Goal: Information Seeking & Learning: Learn about a topic

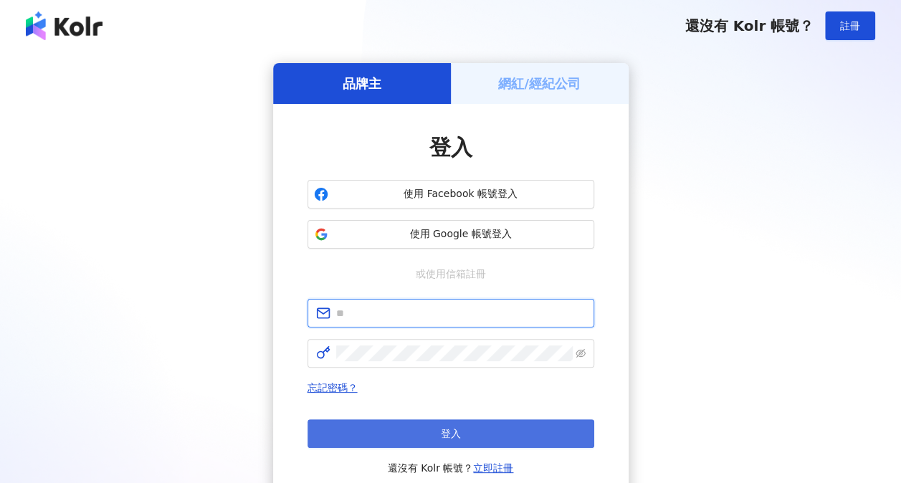
type input "**********"
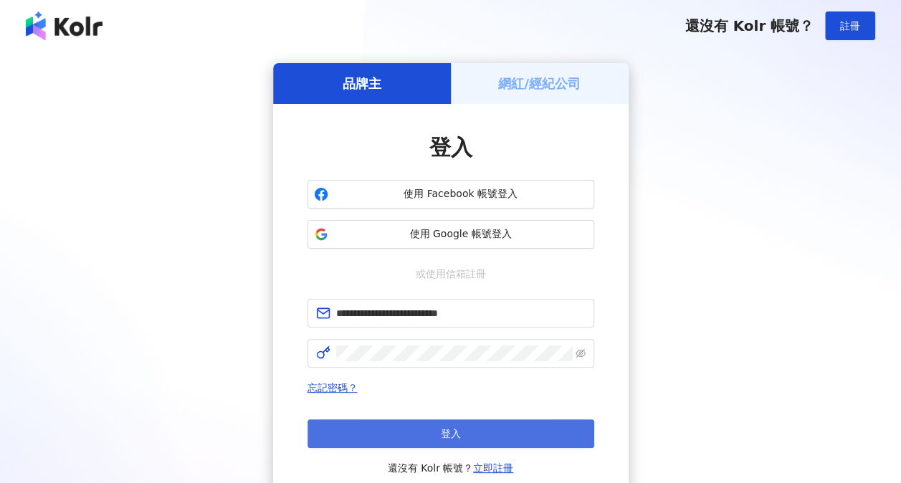
click at [453, 436] on span "登入" at bounding box center [451, 433] width 20 height 11
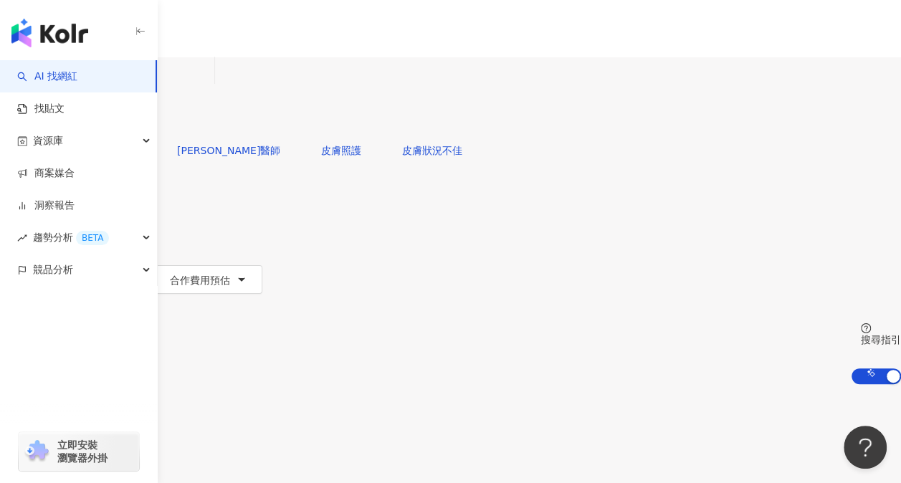
click at [209, 85] on input "search" at bounding box center [150, 70] width 116 height 27
paste input "**********"
type input "**********"
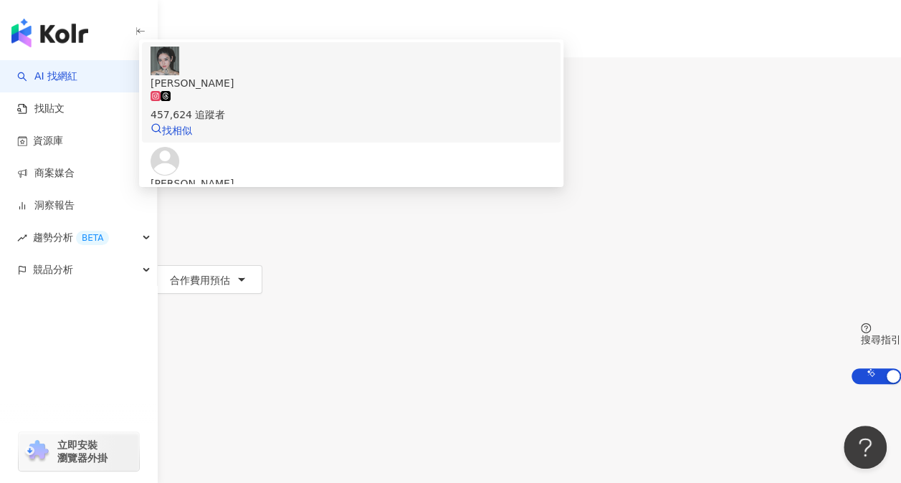
click at [387, 91] on span "[PERSON_NAME]" at bounding box center [350, 83] width 401 height 16
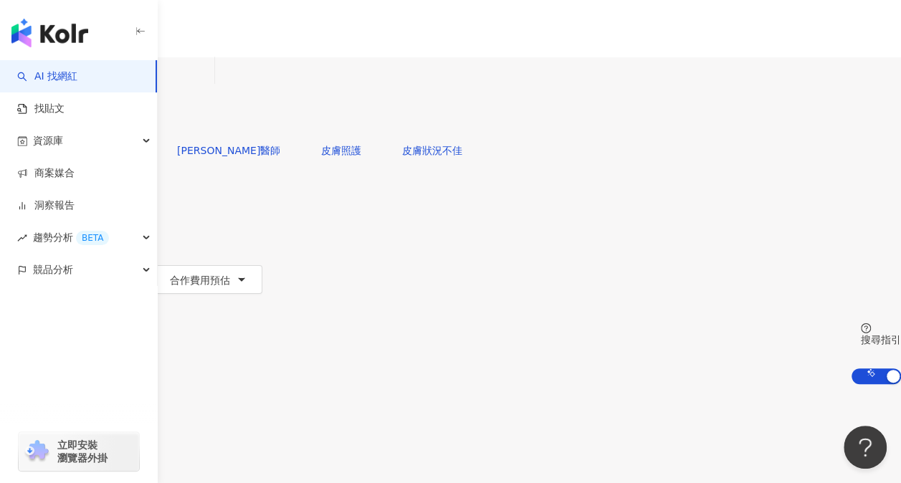
click at [188, 40] on div "繁體中文 活動訊息 A" at bounding box center [450, 114] width 901 height 229
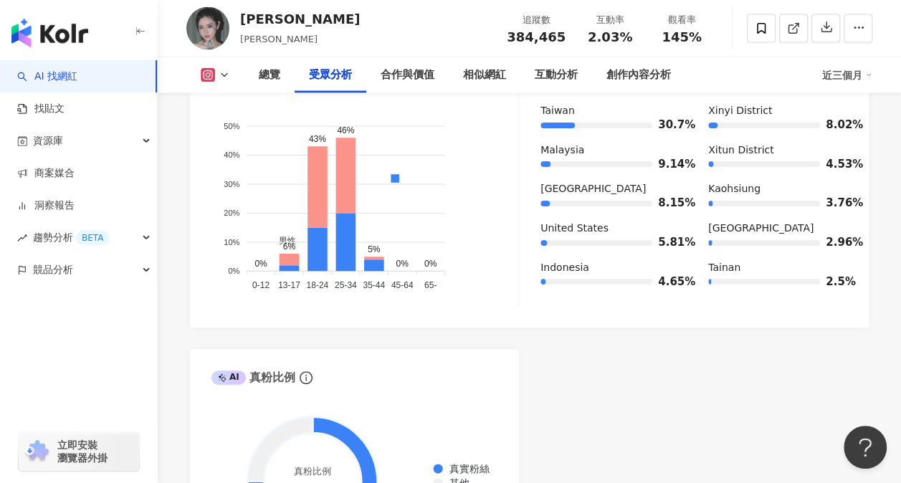
scroll to position [1505, 0]
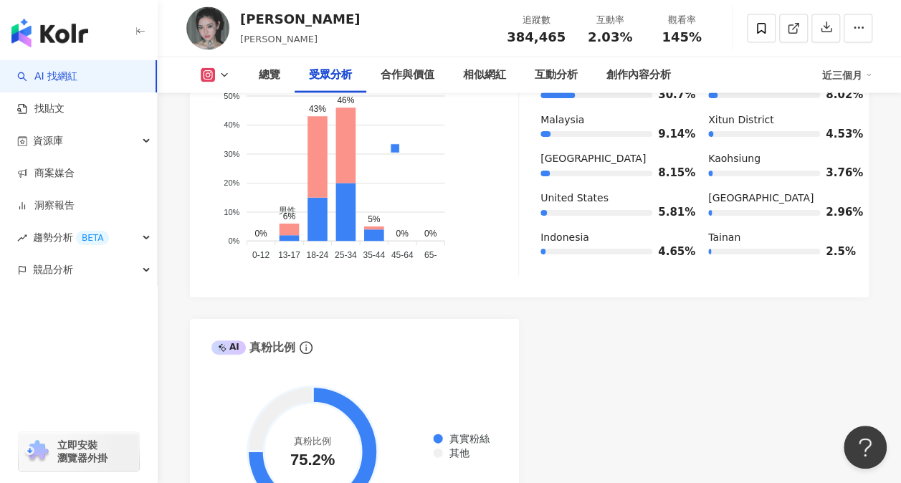
drag, startPoint x: 685, startPoint y: 385, endPoint x: 684, endPoint y: 365, distance: 19.4
click at [685, 378] on div "AI Instagram 受眾樣貌分析 受眾主要性別 女性 59.4% 受眾主要年齡 25-34 歲 45.5% 受眾年齡及性別分布 男性 女性 50% 50…" at bounding box center [529, 225] width 679 height 640
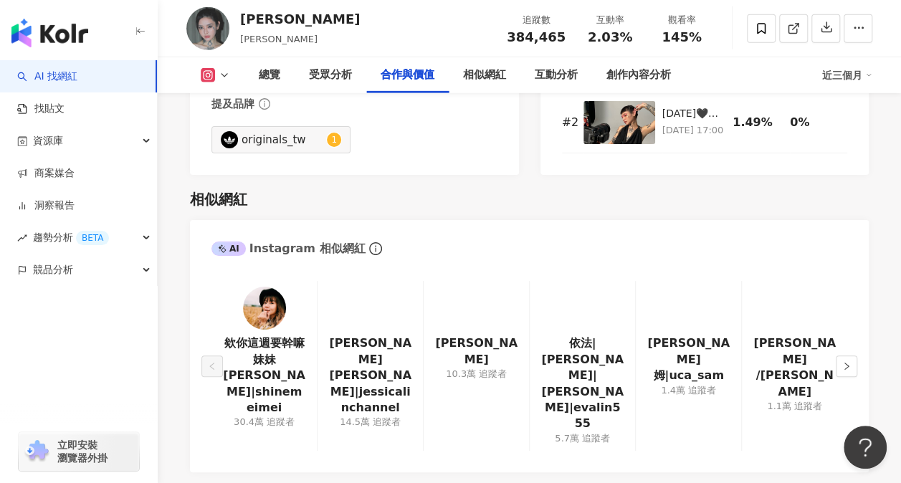
scroll to position [2293, 0]
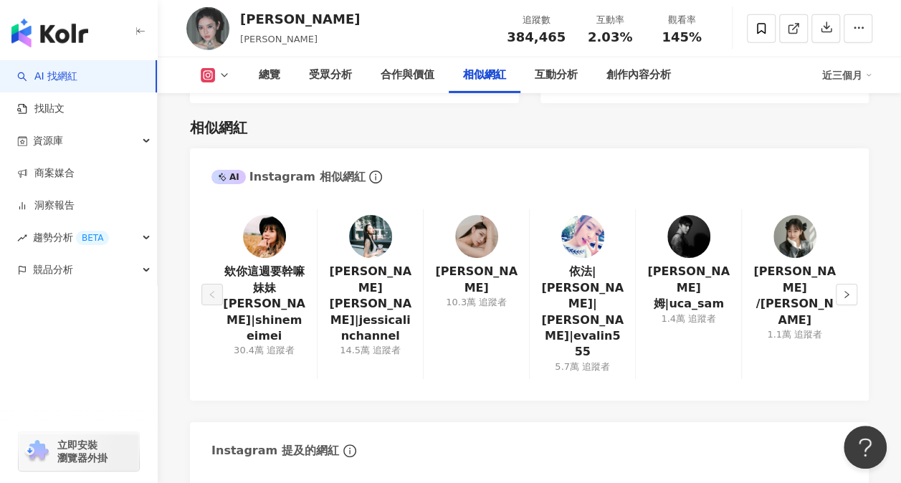
click at [354, 217] on img at bounding box center [370, 236] width 43 height 43
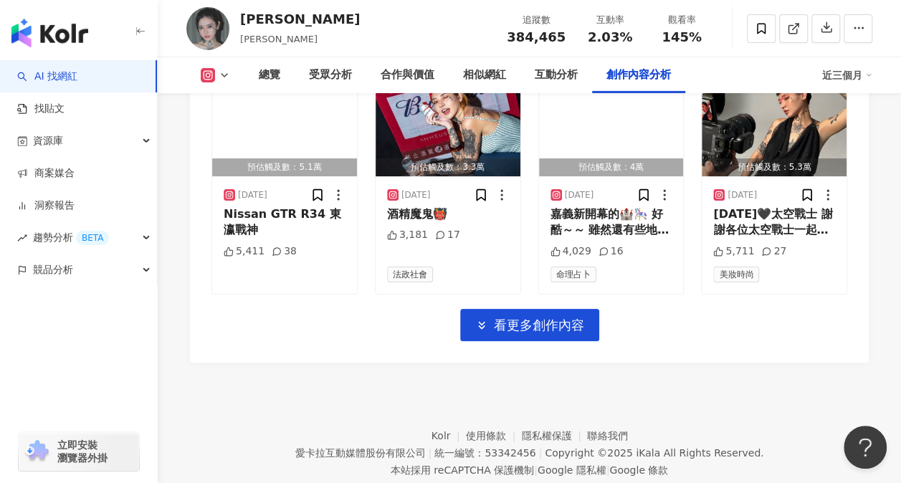
scroll to position [5116, 0]
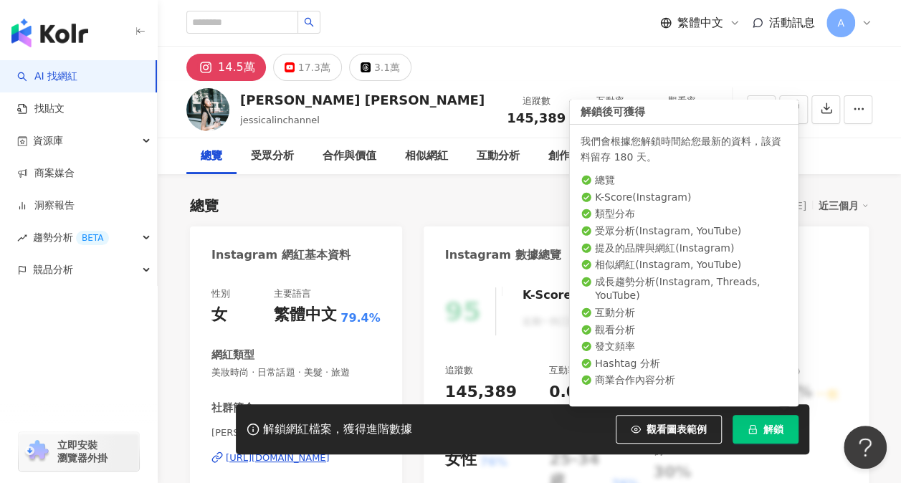
click at [764, 431] on span "解鎖" at bounding box center [773, 428] width 20 height 11
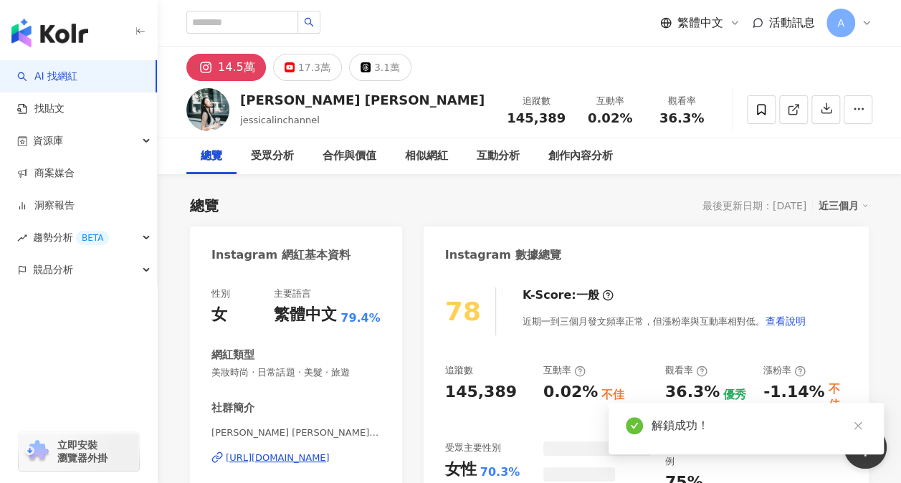
click at [528, 339] on div "78 K-Score : 一般 近期一到三個月發文頻率正常，但漲粉率與互動率相對低。 查看說明 追蹤數 145,389 互動率 0.02% 不佳 觀看率 36…" at bounding box center [645, 434] width 445 height 322
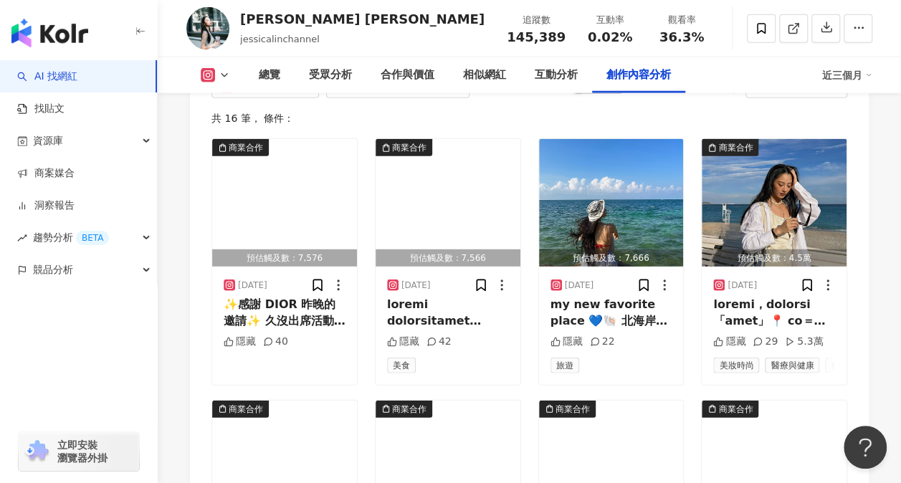
scroll to position [4657, 0]
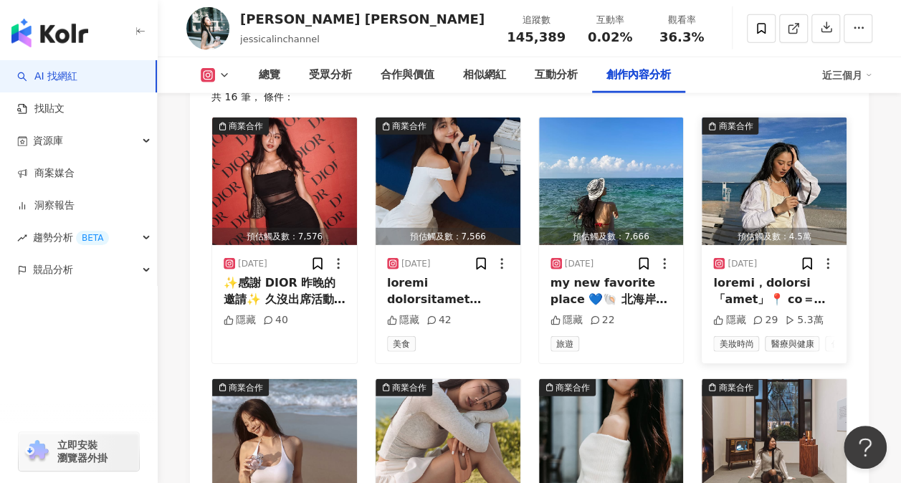
click at [765, 275] on div at bounding box center [774, 291] width 122 height 32
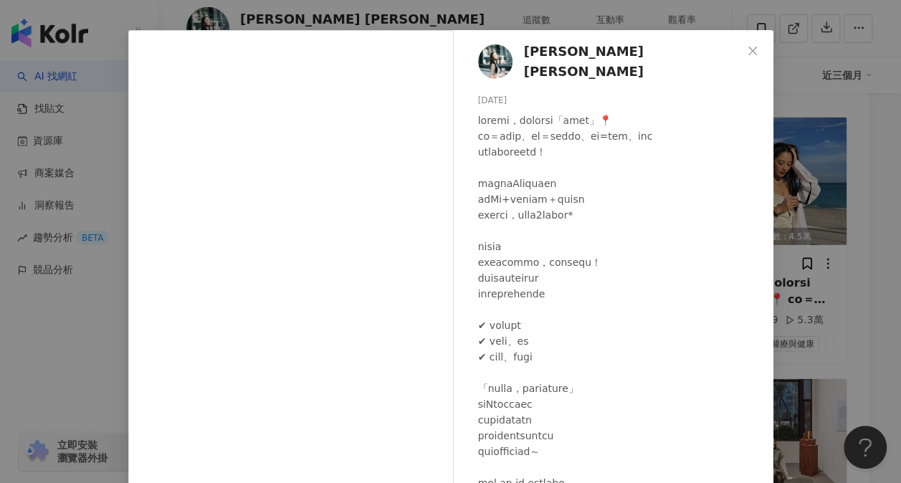
scroll to position [72, 0]
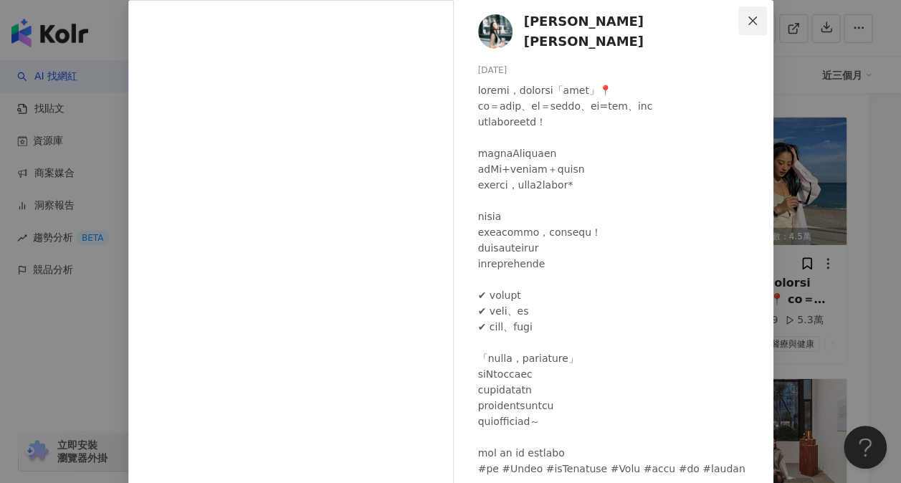
click at [750, 21] on icon "close" at bounding box center [752, 20] width 11 height 11
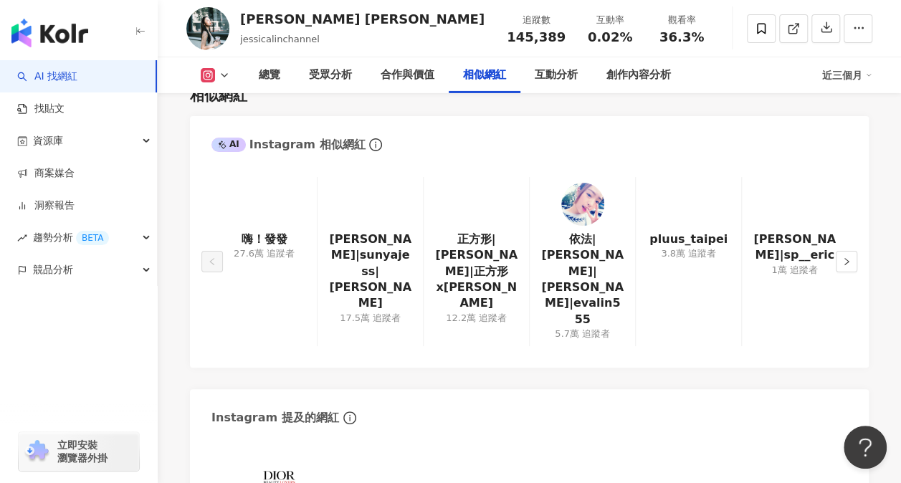
scroll to position [2293, 0]
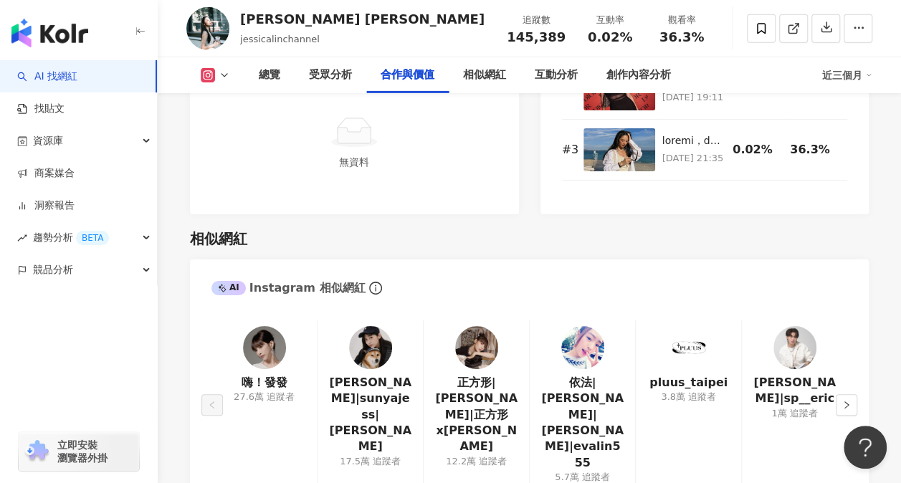
drag, startPoint x: 838, startPoint y: 322, endPoint x: 388, endPoint y: 306, distance: 451.0
click at [389, 320] on div "嗨！發發 27.6萬 追蹤者 陳俞丁|sunyajess|俞丁 17.5萬 追蹤者 正方形|鄭婕彤|正方形x鄭婕彤 12.2萬 追蹤者 依法|Eva|EVAL…" at bounding box center [529, 405] width 636 height 170
click at [388, 326] on div at bounding box center [370, 347] width 43 height 43
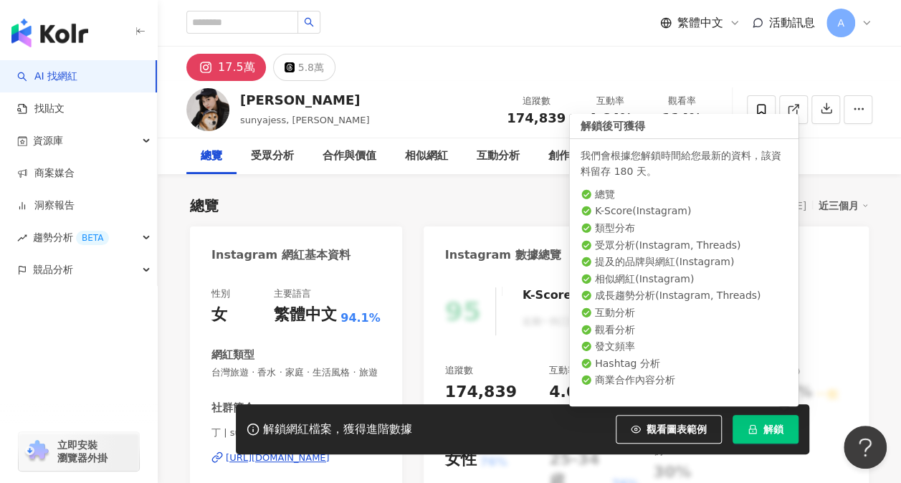
click at [784, 430] on button "解鎖" at bounding box center [765, 429] width 66 height 29
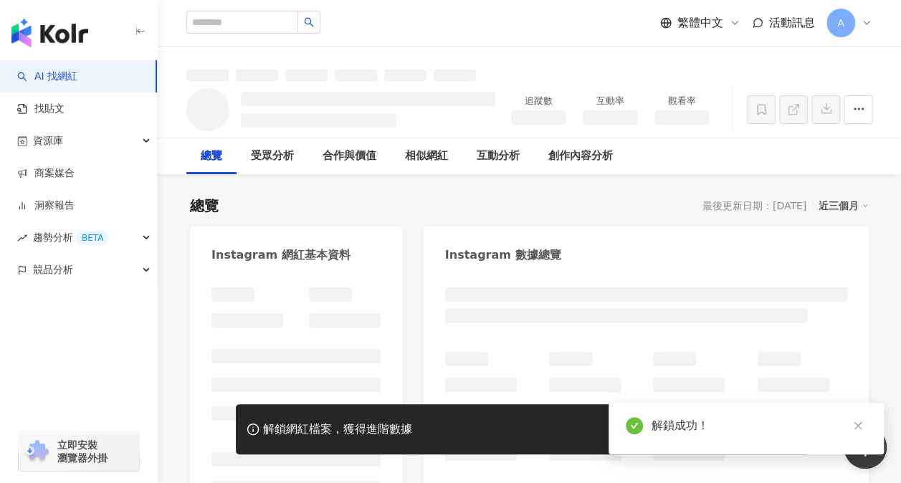
click at [853, 427] on icon "close" at bounding box center [858, 426] width 10 height 10
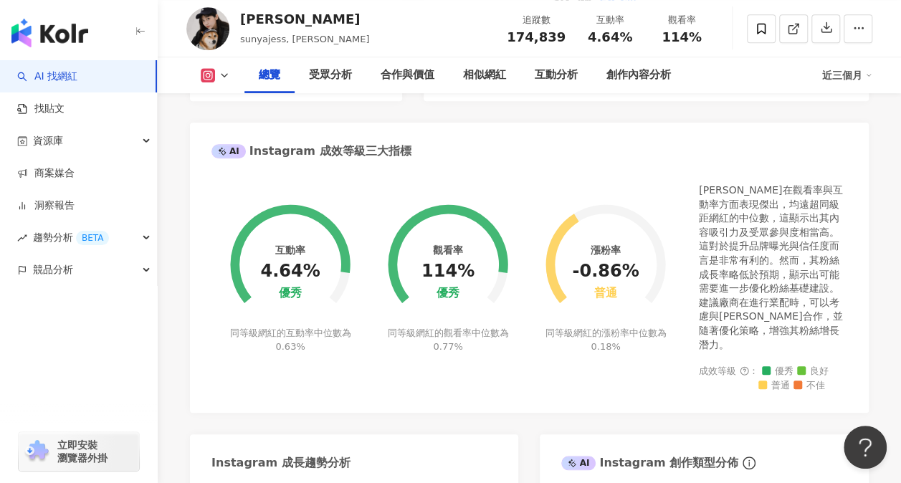
scroll to position [287, 0]
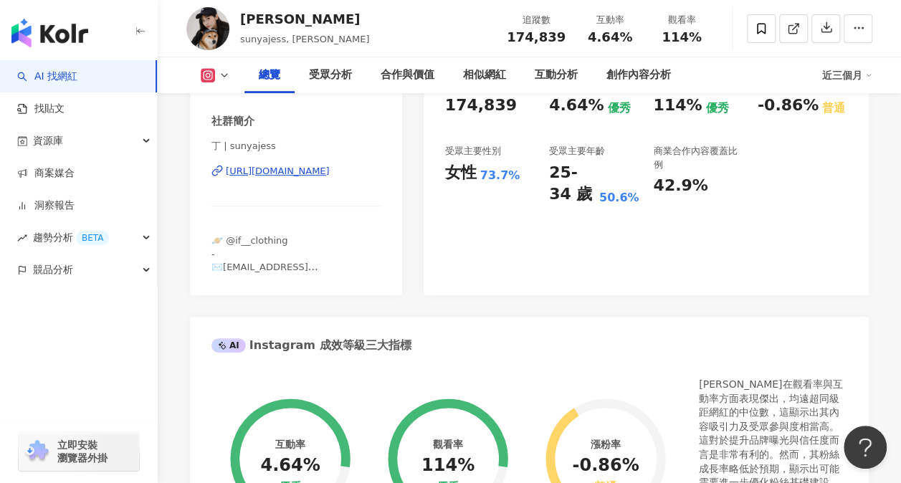
click at [289, 178] on div "https://www.instagram.com/sunyajess/" at bounding box center [278, 171] width 104 height 13
